Goal: Task Accomplishment & Management: Manage account settings

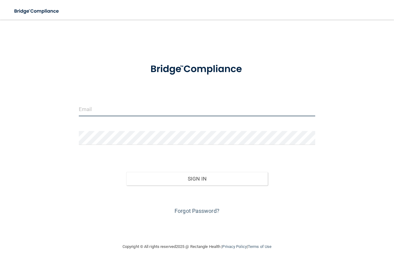
click at [103, 106] on input "email" at bounding box center [197, 109] width 236 height 14
type input "[PERSON_NAME][EMAIL_ADDRESS][DOMAIN_NAME]"
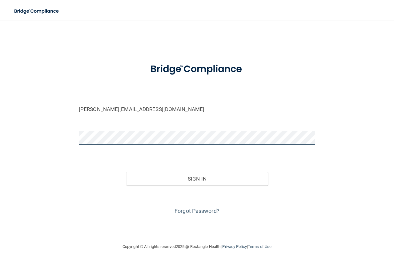
click at [126, 172] on button "Sign In" at bounding box center [197, 179] width 142 height 14
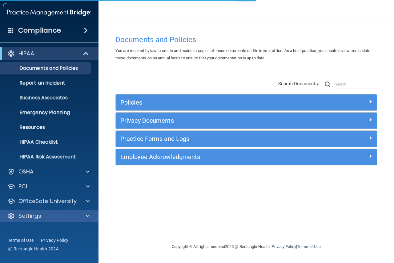
click at [80, 220] on div "Settings" at bounding box center [49, 216] width 99 height 12
click at [87, 214] on span at bounding box center [88, 215] width 4 height 7
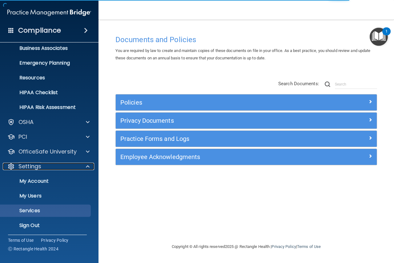
scroll to position [51, 0]
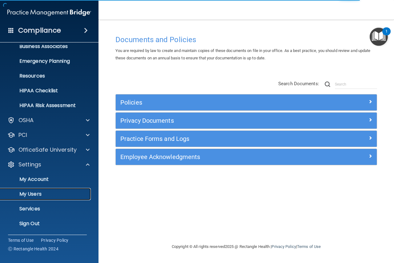
click at [66, 194] on p "My Users" at bounding box center [46, 194] width 84 height 6
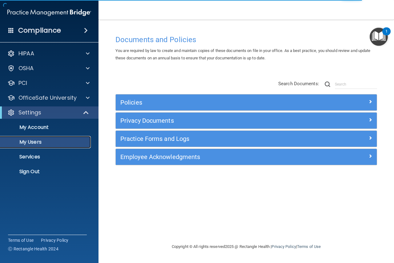
select select "20"
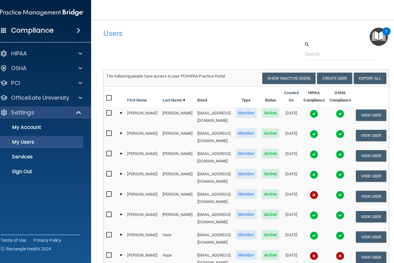
click at [318, 191] on img at bounding box center [314, 195] width 9 height 9
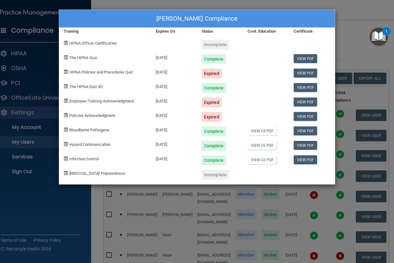
click at [349, 45] on div "[PERSON_NAME] Compliance Training Expires On Status Cont. Education Certificate…" at bounding box center [197, 131] width 394 height 263
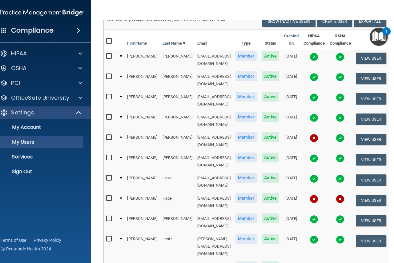
scroll to position [62, 0]
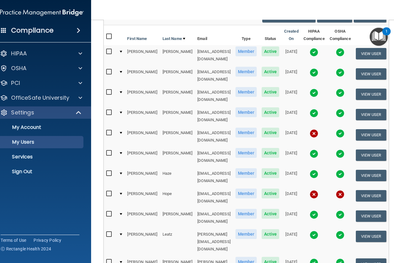
click at [318, 190] on img at bounding box center [314, 194] width 9 height 9
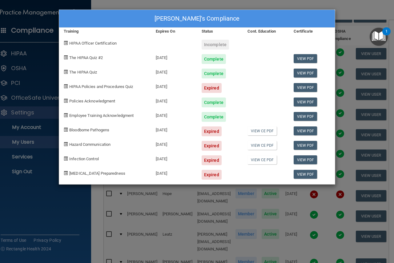
drag, startPoint x: 347, startPoint y: 13, endPoint x: 349, endPoint y: 18, distance: 5.0
click at [348, 14] on div "[PERSON_NAME]'s Compliance Training Expires On Status Cont. Education Certifica…" at bounding box center [197, 131] width 394 height 263
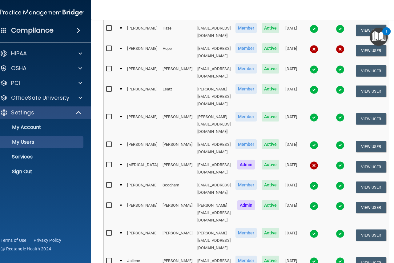
scroll to position [208, 0]
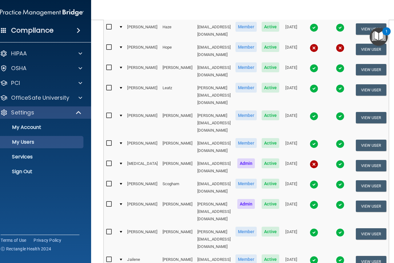
click at [318, 160] on img at bounding box center [314, 164] width 9 height 9
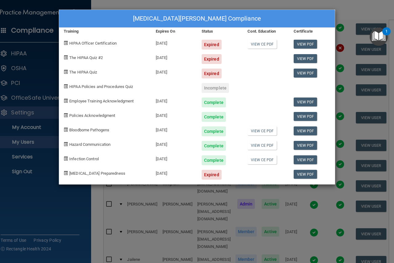
click at [336, 42] on div "[MEDICAL_DATA][PERSON_NAME] Compliance Training Expires On Status Cont. Educati…" at bounding box center [197, 131] width 394 height 263
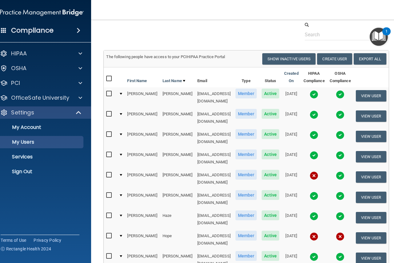
scroll to position [0, 0]
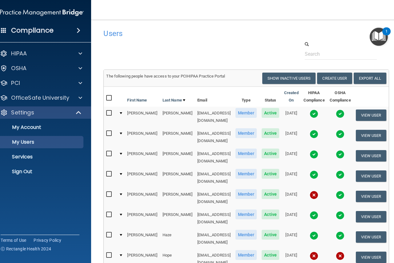
click at [318, 191] on img at bounding box center [314, 195] width 9 height 9
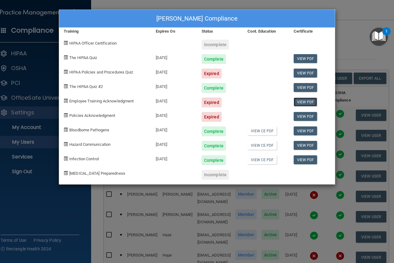
click at [300, 103] on link "View PDF" at bounding box center [306, 102] width 24 height 9
click at [349, 48] on div "[PERSON_NAME] Compliance Training Expires On Status Cont. Education Certificate…" at bounding box center [197, 131] width 394 height 263
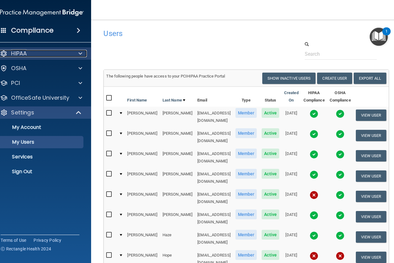
click at [42, 55] on div "HIPAA" at bounding box center [33, 53] width 76 height 7
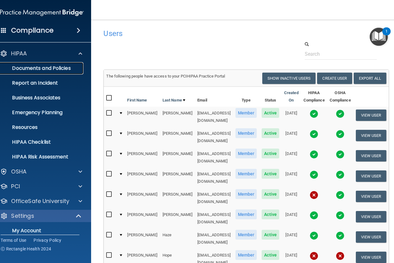
click at [34, 68] on p "Documents and Policies" at bounding box center [39, 68] width 84 height 6
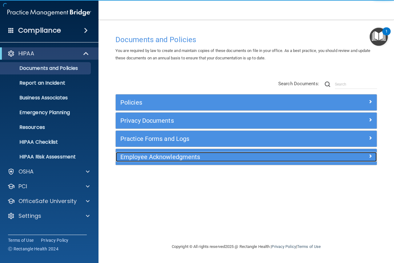
click at [143, 155] on h5 "Employee Acknowledgments" at bounding box center [213, 157] width 187 height 7
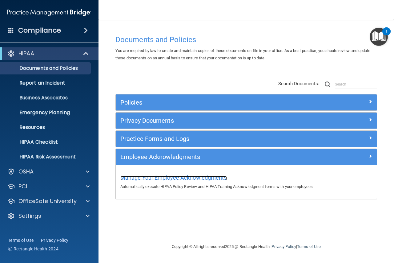
click at [158, 179] on span "Manage Your Employee Acknowledgments" at bounding box center [173, 178] width 106 height 6
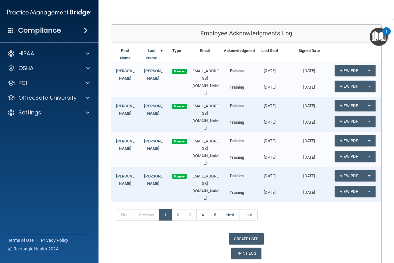
scroll to position [87, 0]
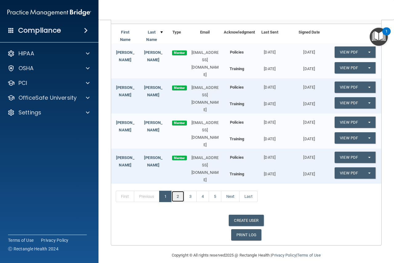
click at [174, 191] on link "2" at bounding box center [177, 197] width 13 height 12
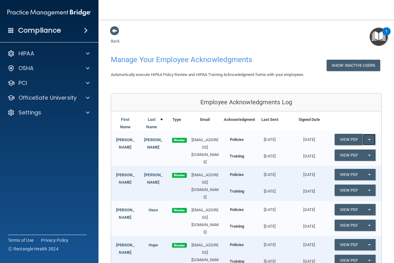
click at [363, 139] on button "Split button!" at bounding box center [369, 139] width 13 height 11
click at [349, 149] on link "Update Acknowledgment" at bounding box center [363, 151] width 57 height 9
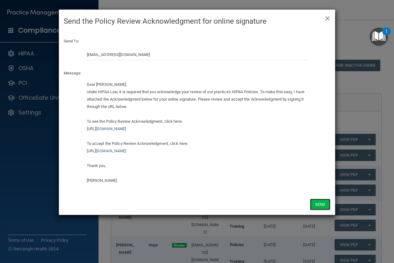
click at [323, 202] on button "Send" at bounding box center [320, 204] width 20 height 11
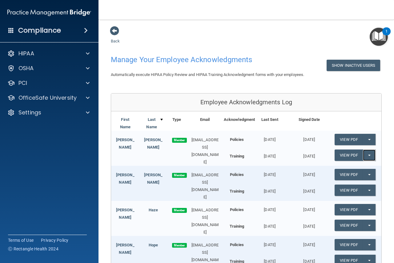
click at [363, 154] on button "Split button!" at bounding box center [369, 155] width 13 height 11
click at [351, 167] on link "Update Acknowledgment" at bounding box center [363, 167] width 57 height 9
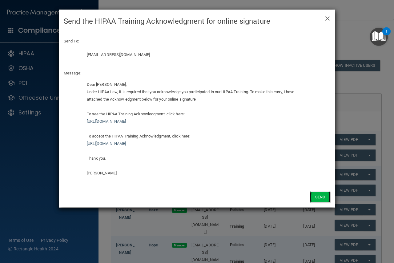
click at [324, 194] on button "Send" at bounding box center [320, 196] width 20 height 11
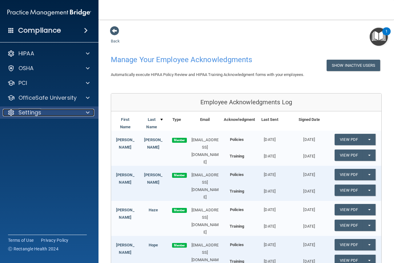
click at [85, 111] on div at bounding box center [86, 112] width 15 height 7
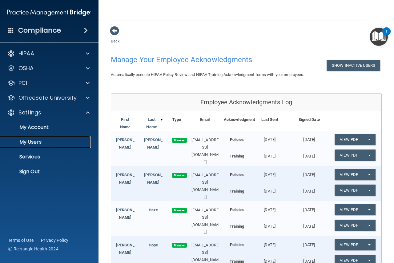
click at [61, 138] on link "My Users" at bounding box center [42, 142] width 97 height 12
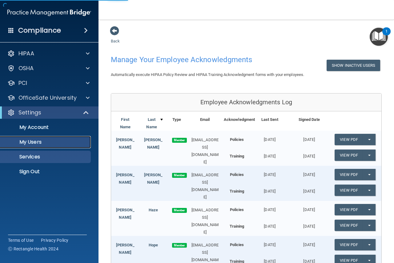
select select "20"
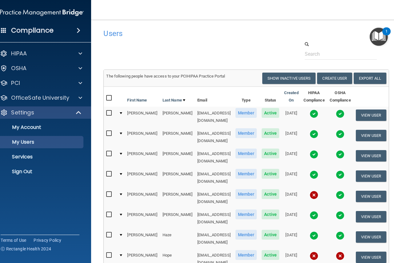
click at [318, 191] on img at bounding box center [314, 195] width 9 height 9
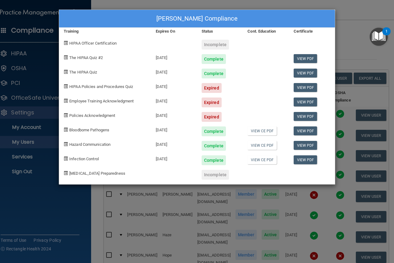
click at [347, 44] on div "[PERSON_NAME] Compliance Training Expires On Status Cont. Education Certificate…" at bounding box center [197, 131] width 394 height 263
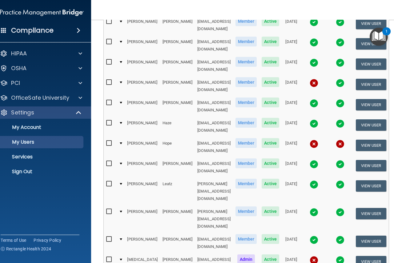
scroll to position [123, 0]
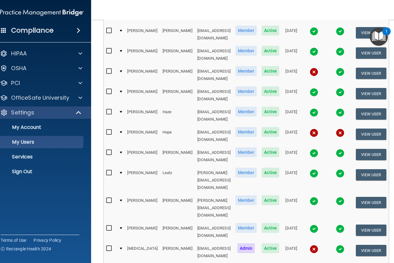
click at [318, 245] on img at bounding box center [314, 249] width 9 height 9
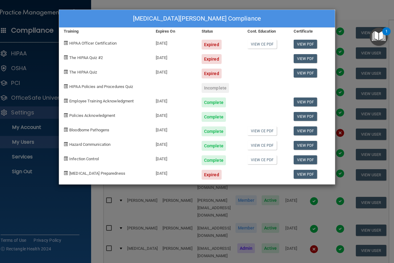
click at [348, 14] on div "[MEDICAL_DATA][PERSON_NAME] Compliance Training Expires On Status Cont. Educati…" at bounding box center [197, 131] width 394 height 263
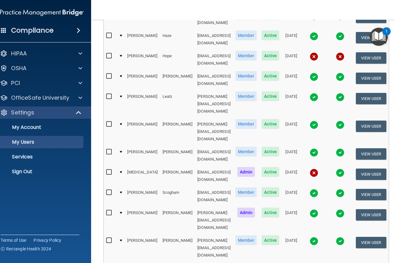
scroll to position [208, 0]
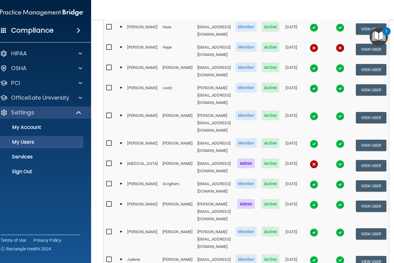
click at [318, 160] on img at bounding box center [314, 164] width 9 height 9
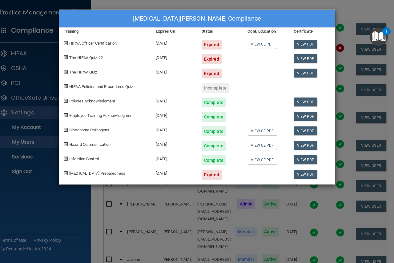
click at [225, 224] on div "[MEDICAL_DATA][PERSON_NAME] Compliance Training Expires On Status Cont. Educati…" at bounding box center [197, 131] width 394 height 263
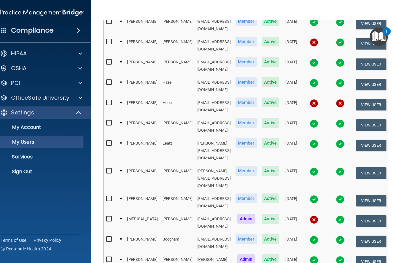
scroll to position [116, 0]
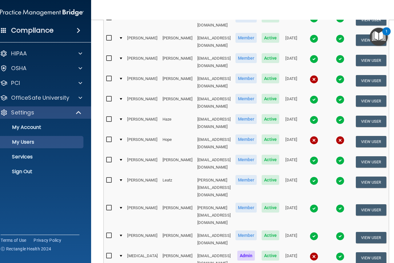
click at [318, 75] on img at bounding box center [314, 79] width 9 height 9
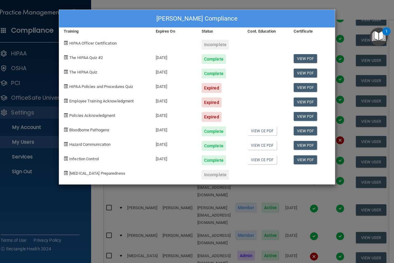
click at [357, 20] on div "[PERSON_NAME] Compliance Training Expires On Status Cont. Education Certificate…" at bounding box center [197, 131] width 394 height 263
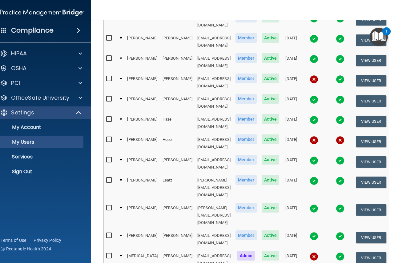
click at [318, 136] on img at bounding box center [314, 140] width 9 height 9
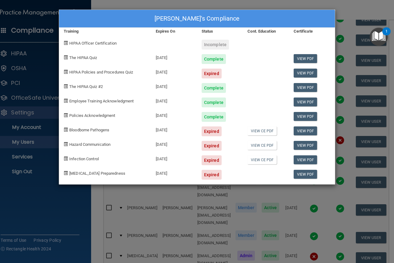
click at [339, 12] on div "[PERSON_NAME]'s Compliance Training Expires On Status Cont. Education Certifica…" at bounding box center [197, 131] width 394 height 263
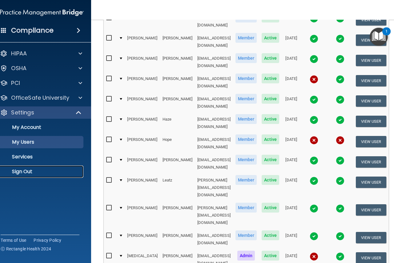
click at [9, 171] on p "Sign Out" at bounding box center [39, 172] width 84 height 6
